Goal: Task Accomplishment & Management: Manage account settings

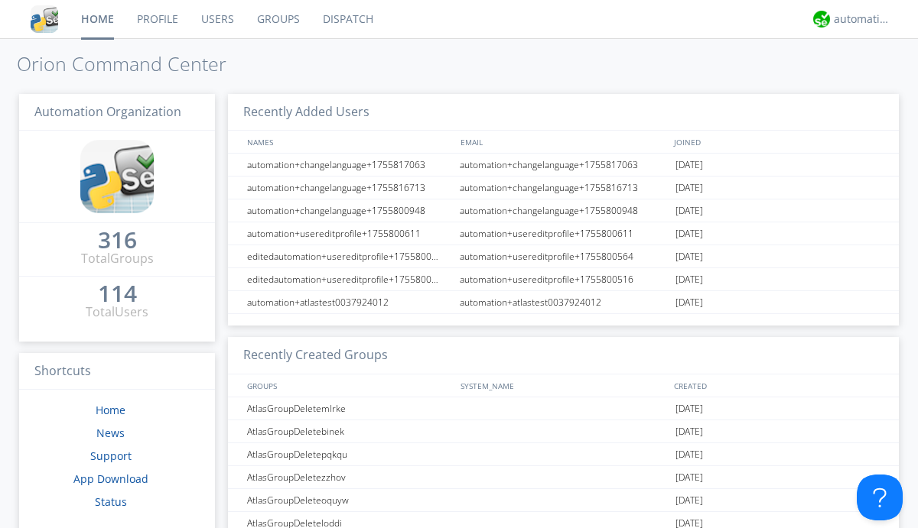
click at [216, 19] on link "Users" at bounding box center [218, 19] width 56 height 38
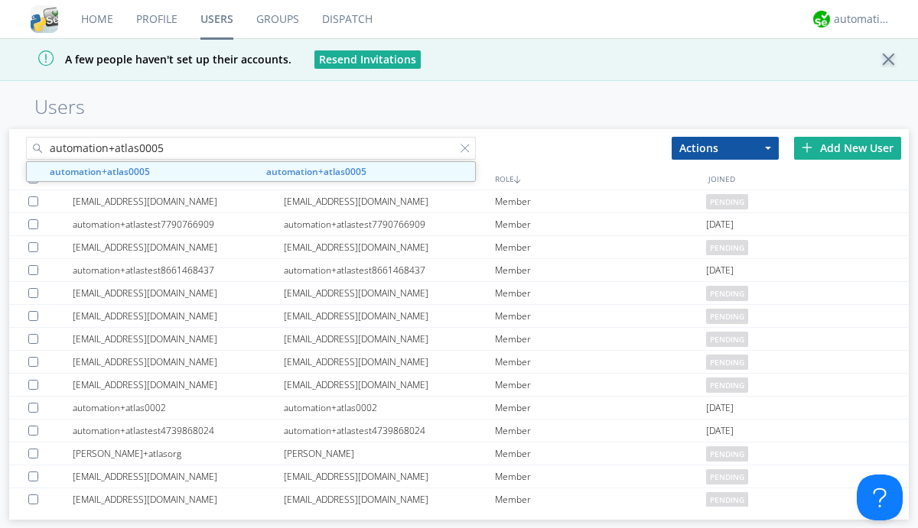
type input "automation+atlas0005"
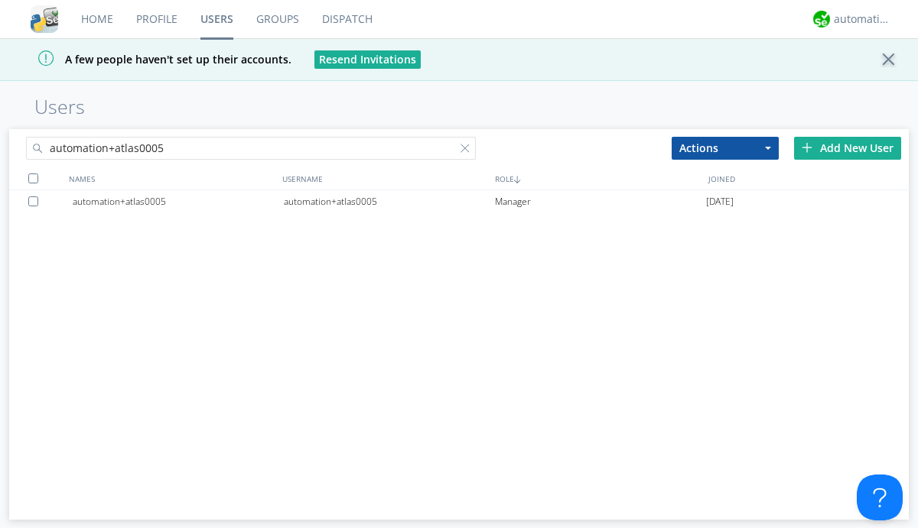
click at [388, 201] on div "automation+atlas0005" at bounding box center [389, 201] width 211 height 23
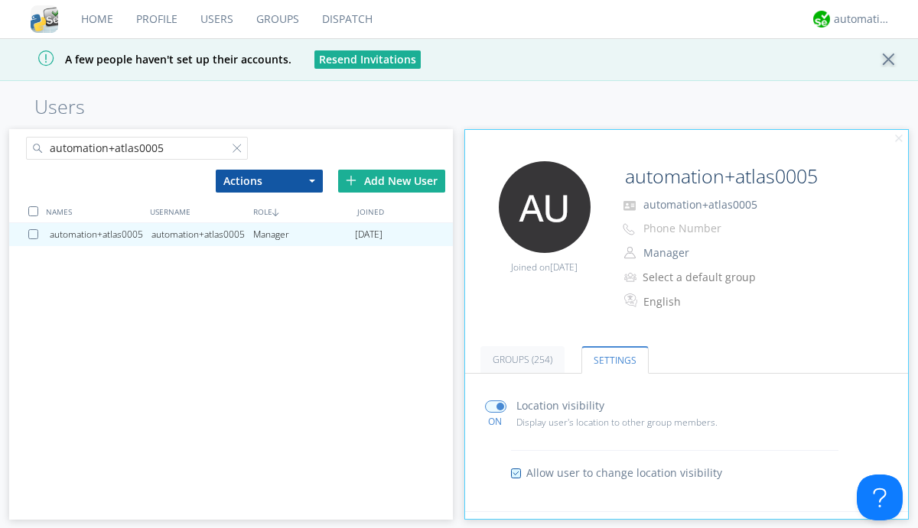
click at [0, 0] on input "radio" at bounding box center [0, 0] width 0 height 0
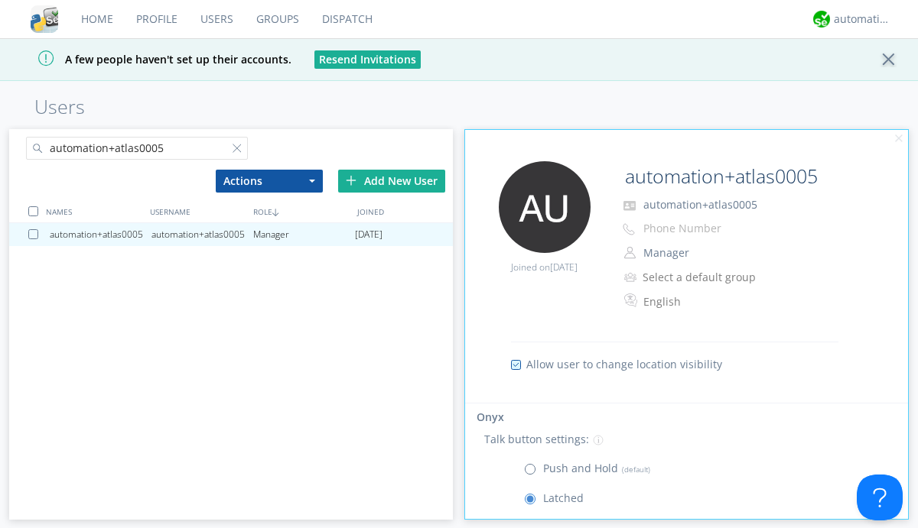
click at [533, 473] on span at bounding box center [533, 472] width 19 height 19
click at [0, 0] on input "radio" at bounding box center [0, 0] width 0 height 0
click at [858, 19] on div "automation+atlas" at bounding box center [862, 18] width 57 height 15
